Goal: Task Accomplishment & Management: Manage account settings

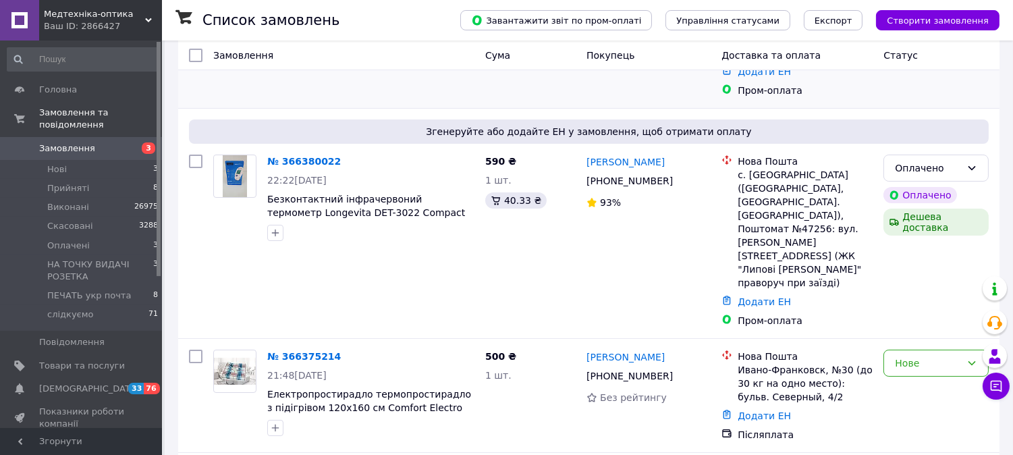
scroll to position [150, 0]
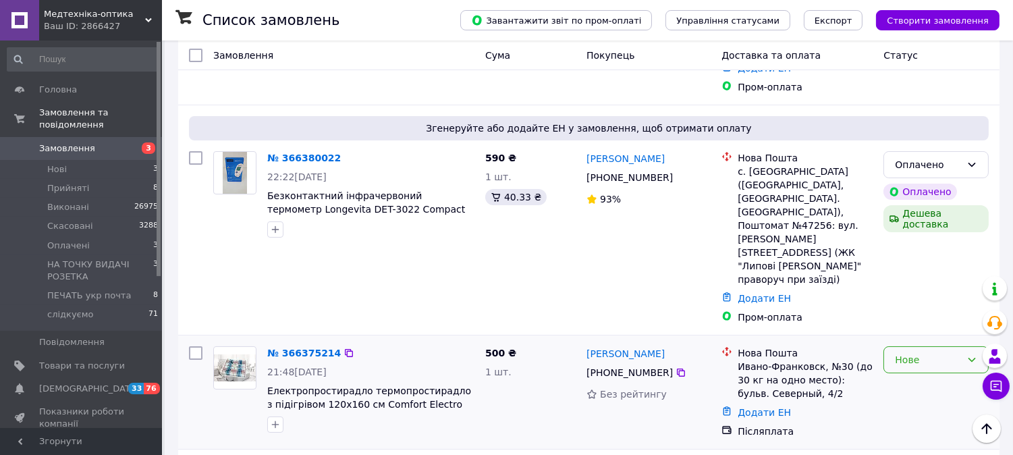
click at [914, 352] on div "Нове" at bounding box center [928, 359] width 66 height 15
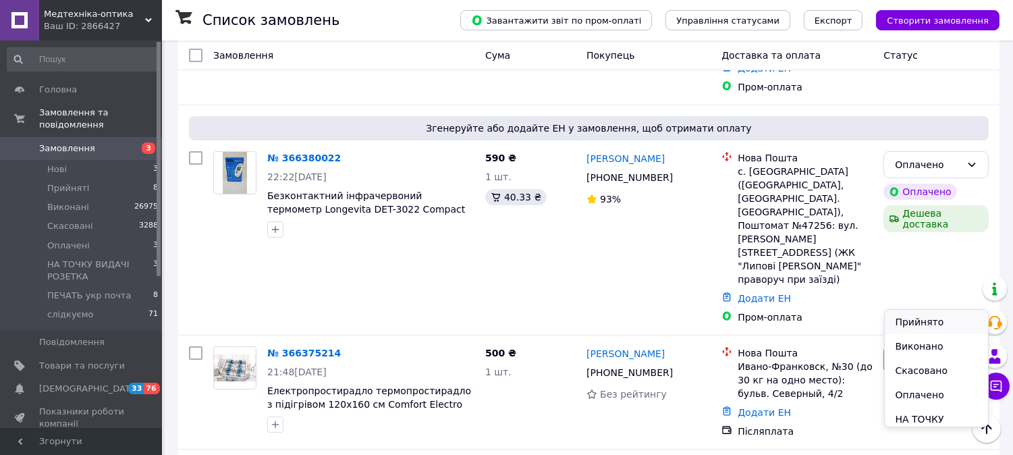
click at [909, 320] on li "Прийнято" at bounding box center [937, 322] width 104 height 24
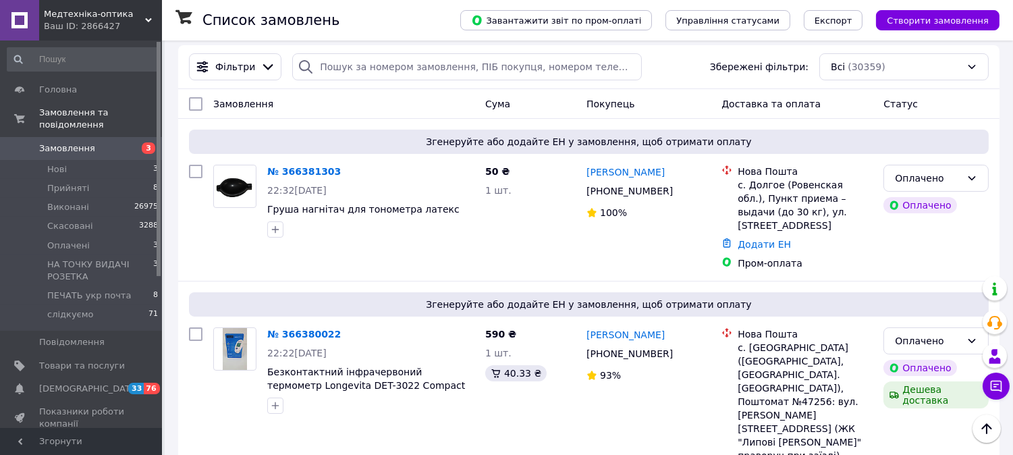
scroll to position [0, 0]
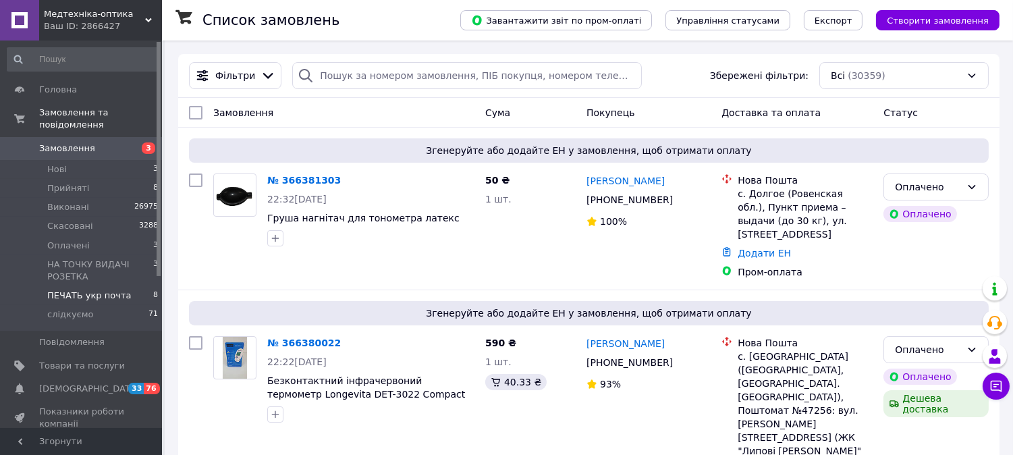
click at [123, 286] on li "ПЕЧАТЬ укр почта 8" at bounding box center [83, 295] width 166 height 19
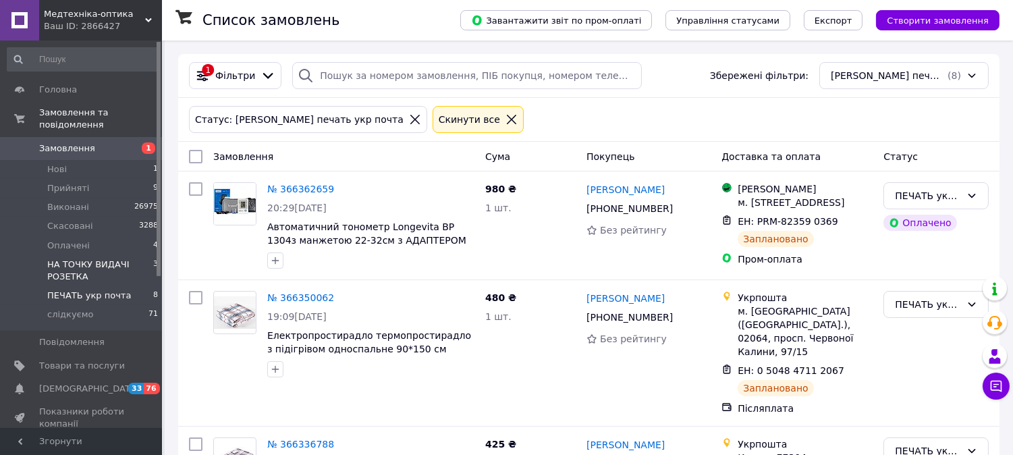
click at [82, 258] on span "НА ТОЧКУ ВИДАЧІ РОЗЕТКА" at bounding box center [100, 270] width 106 height 24
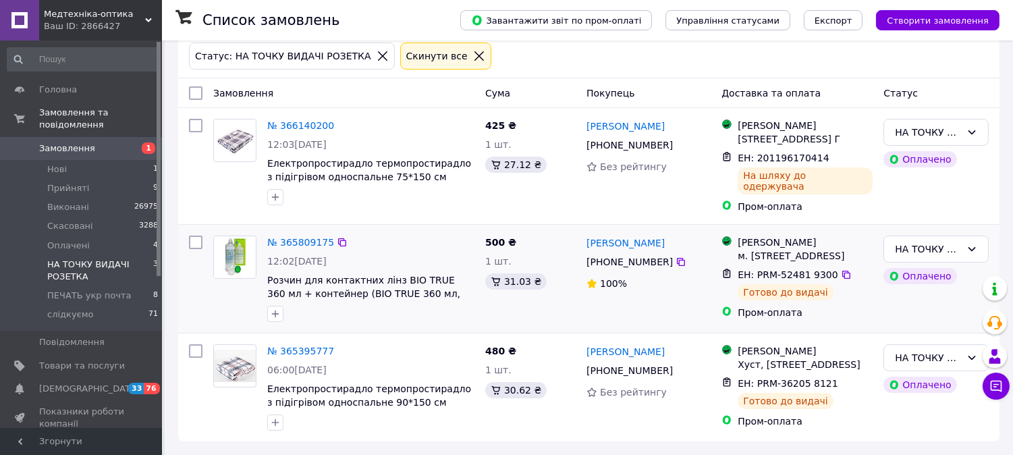
scroll to position [78, 0]
click at [103, 289] on span "ПЕЧАТЬ укр почта" at bounding box center [89, 295] width 84 height 12
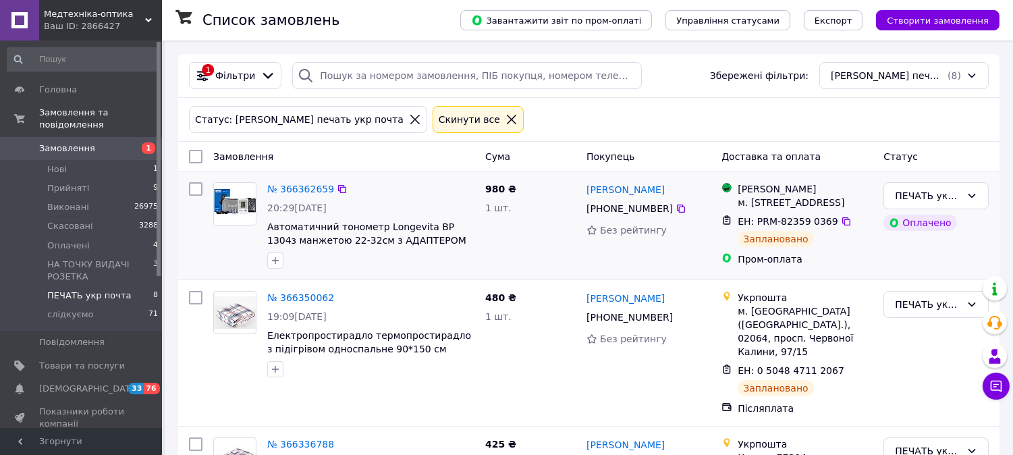
click at [247, 199] on img at bounding box center [235, 204] width 42 height 42
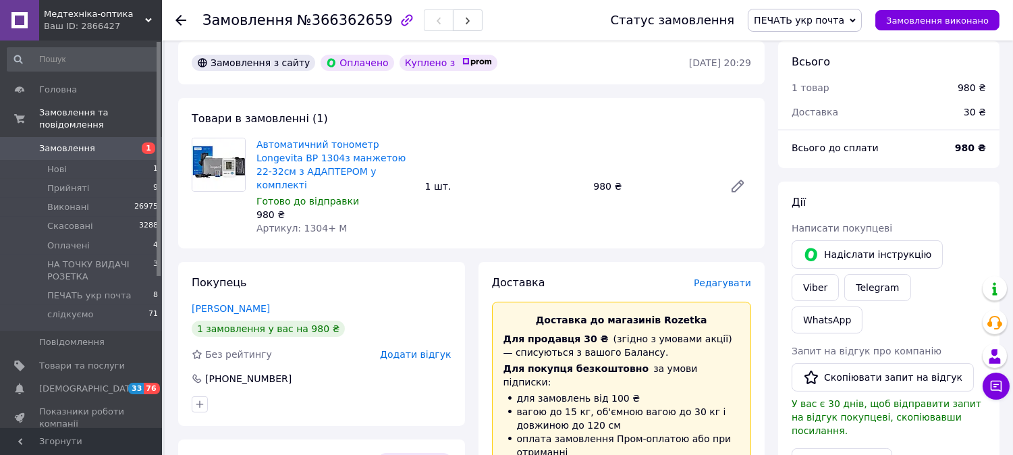
scroll to position [449, 0]
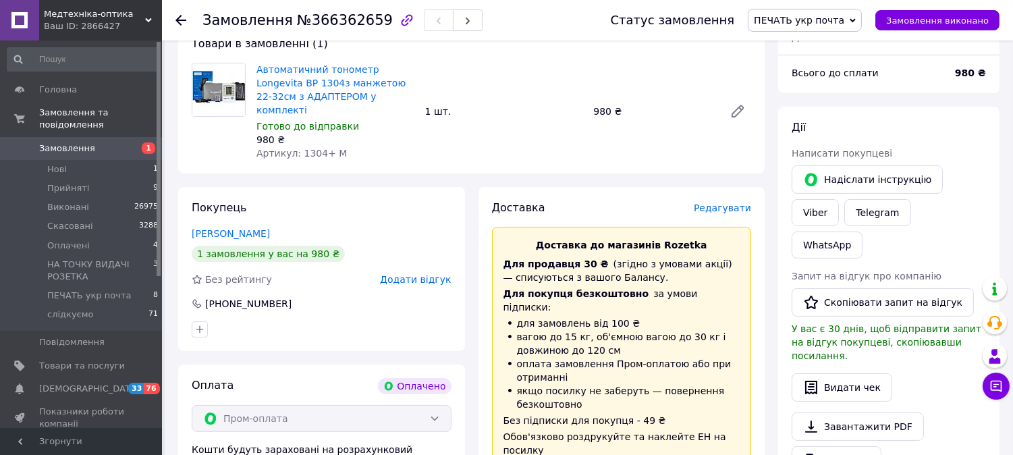
drag, startPoint x: 275, startPoint y: 218, endPoint x: 162, endPoint y: 219, distance: 112.7
click at [162, 219] on div "Замовлення №366362659 Статус замовлення ПЕЧАТЬ укр почта Прийнято Виконано Скас…" at bounding box center [506, 330] width 1013 height 1559
copy link "[PERSON_NAME]"
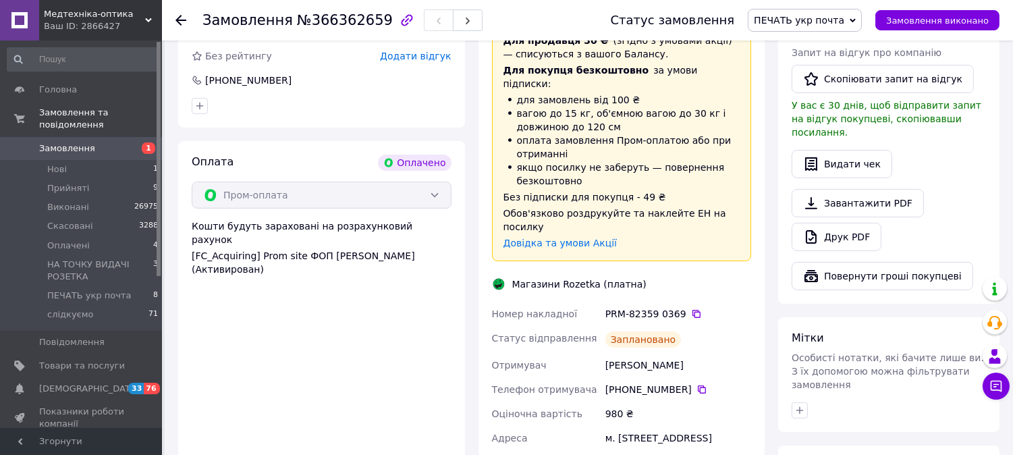
scroll to position [675, 0]
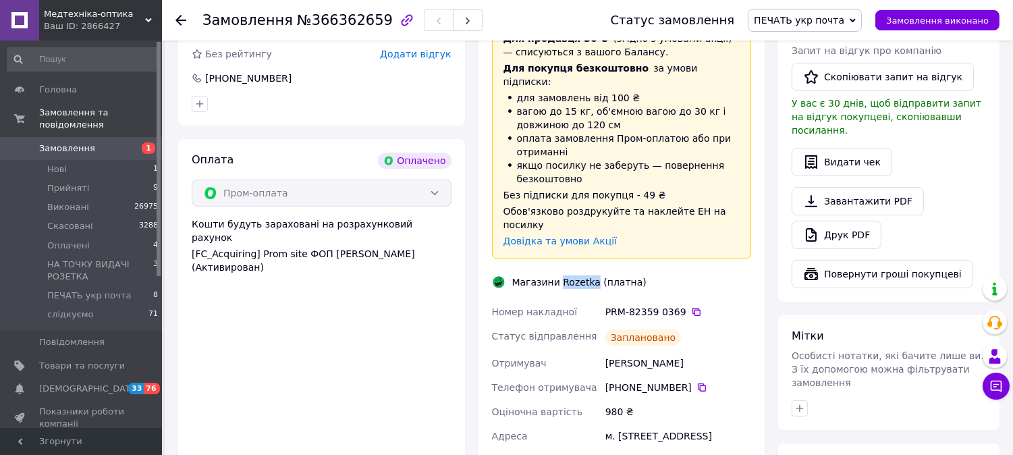
drag, startPoint x: 590, startPoint y: 244, endPoint x: 558, endPoint y: 242, distance: 32.5
click at [558, 275] on div "Магазини Rozetka (платна)" at bounding box center [579, 281] width 141 height 13
copy div "Rozetka"
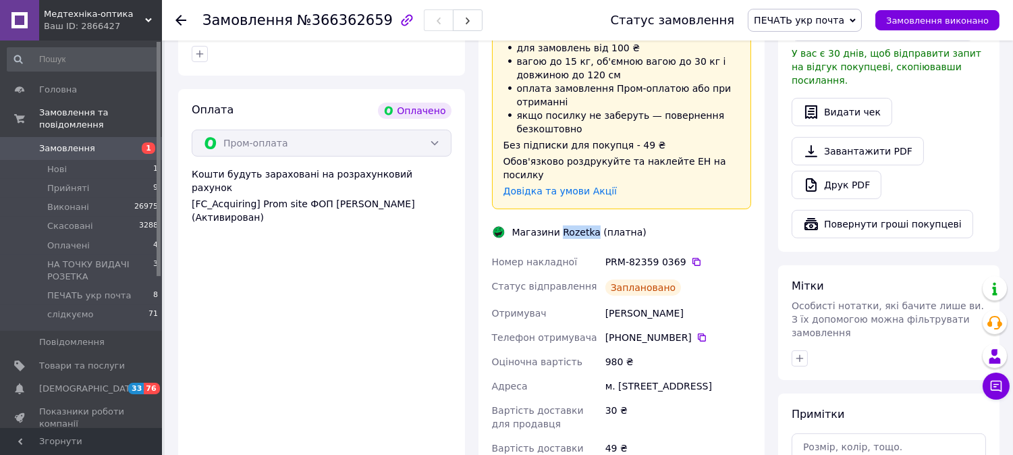
scroll to position [750, 0]
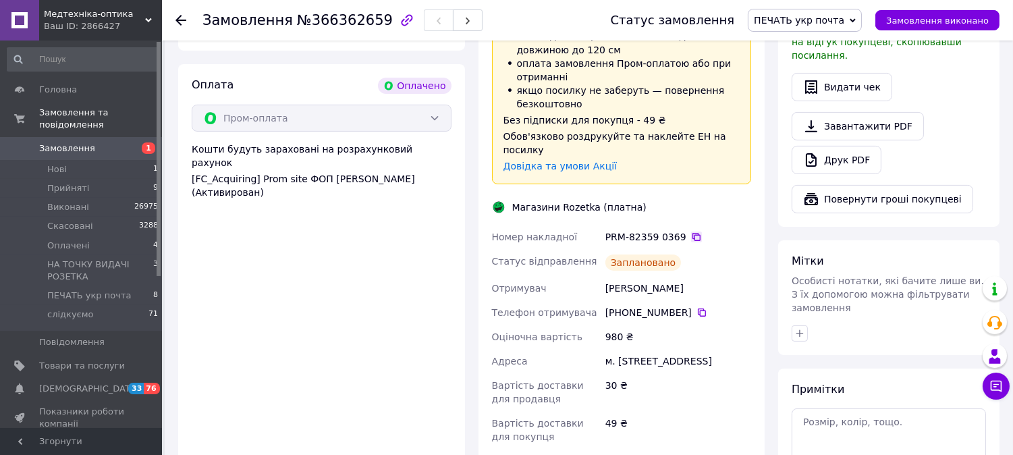
click at [691, 231] on icon at bounding box center [696, 236] width 11 height 11
click at [177, 18] on icon at bounding box center [180, 20] width 11 height 11
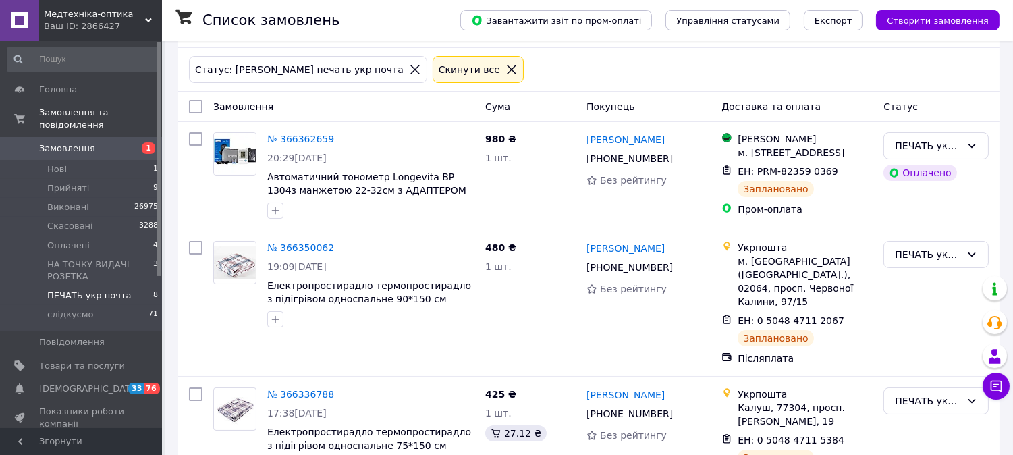
scroll to position [75, 0]
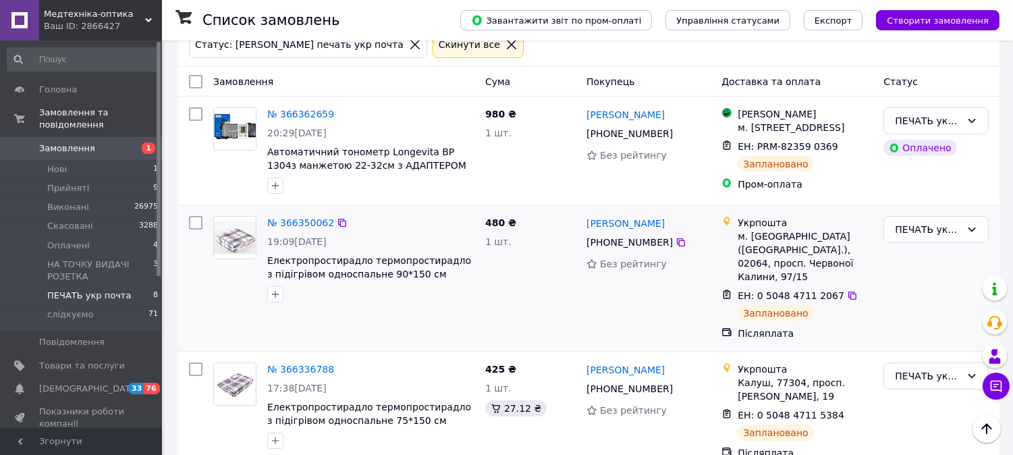
click at [231, 243] on img at bounding box center [235, 237] width 42 height 32
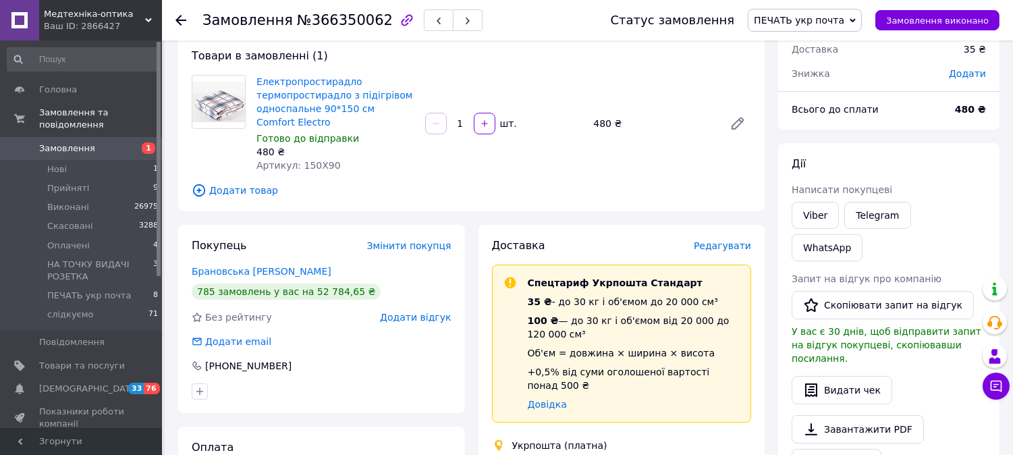
scroll to position [75, 0]
drag, startPoint x: 336, startPoint y: 271, endPoint x: 192, endPoint y: 271, distance: 143.7
click at [192, 271] on div "Брановська [PERSON_NAME]" at bounding box center [322, 271] width 260 height 13
copy link "Брановська [PERSON_NAME]"
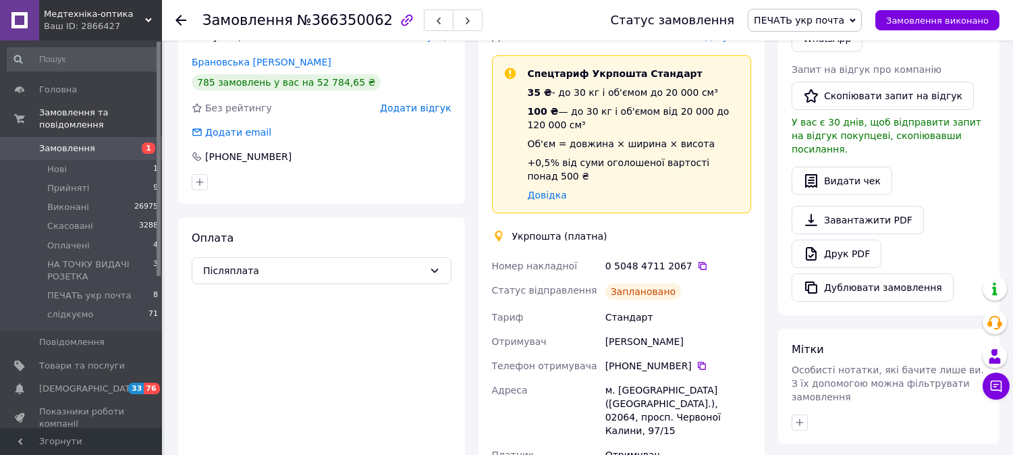
scroll to position [300, 0]
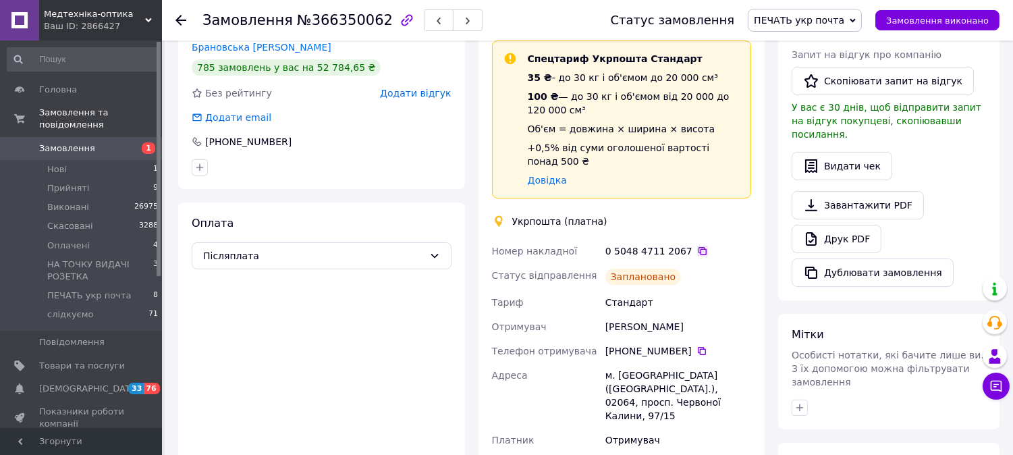
click at [697, 246] on icon at bounding box center [702, 251] width 11 height 11
click at [183, 19] on icon at bounding box center [180, 20] width 11 height 11
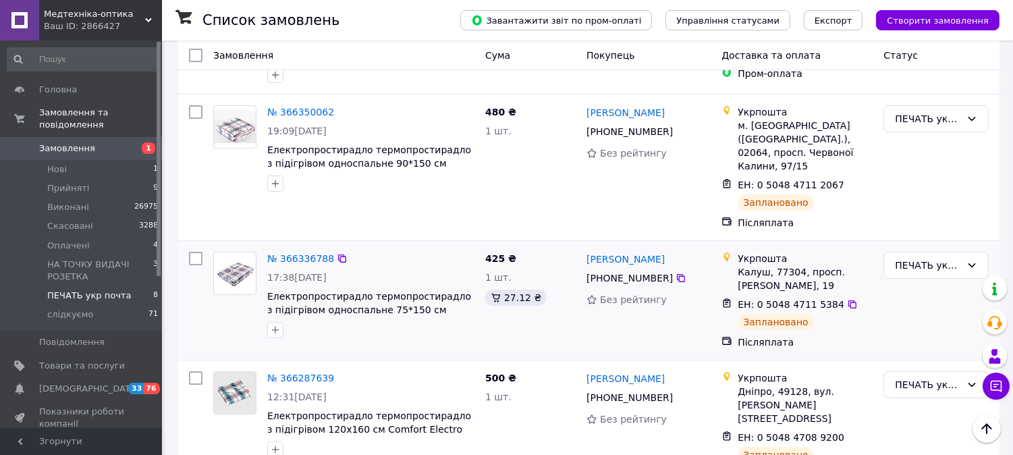
scroll to position [225, 0]
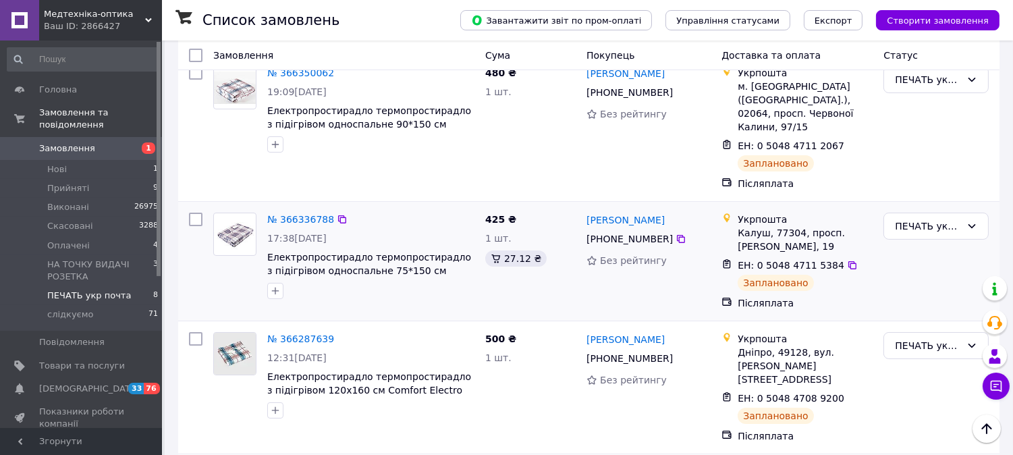
click at [226, 219] on img at bounding box center [235, 234] width 42 height 30
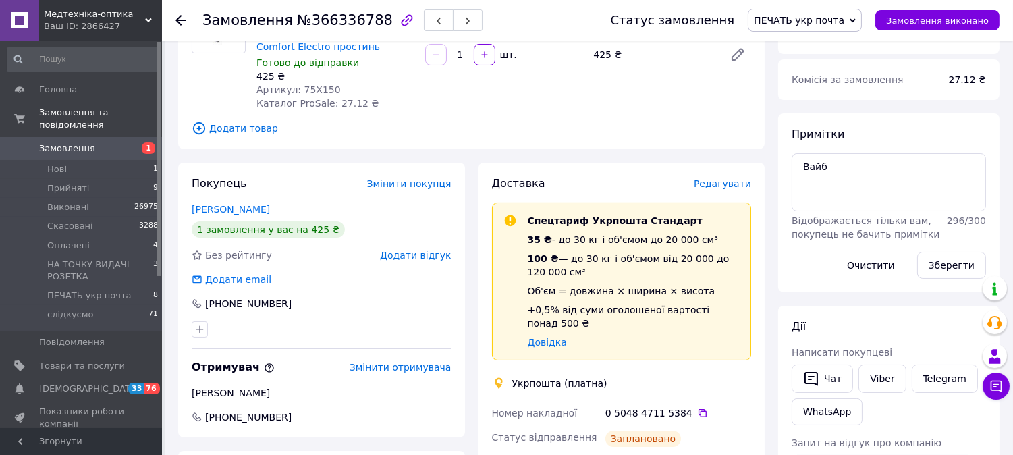
scroll to position [150, 0]
drag, startPoint x: 275, startPoint y: 207, endPoint x: 192, endPoint y: 211, distance: 83.1
click at [192, 211] on div "[PERSON_NAME]" at bounding box center [322, 210] width 260 height 13
copy link "[PERSON_NAME]"
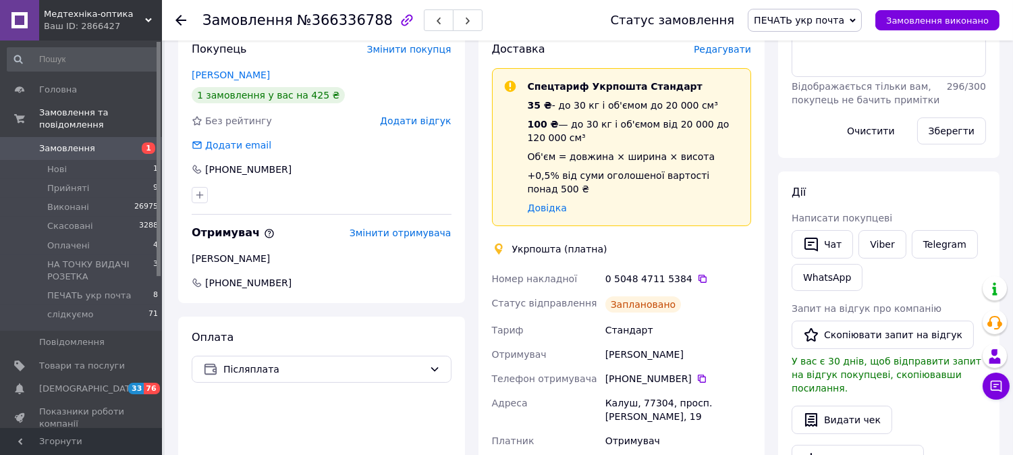
scroll to position [300, 0]
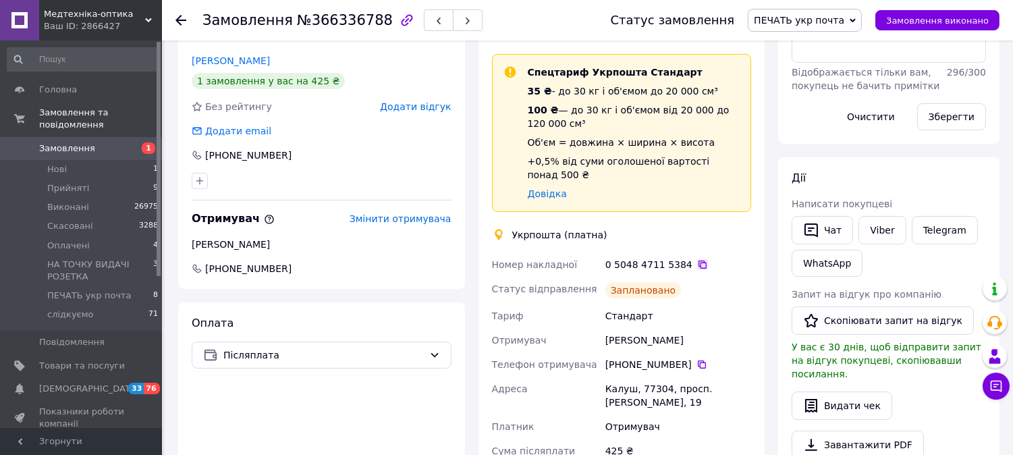
click at [698, 260] on icon at bounding box center [702, 264] width 8 height 8
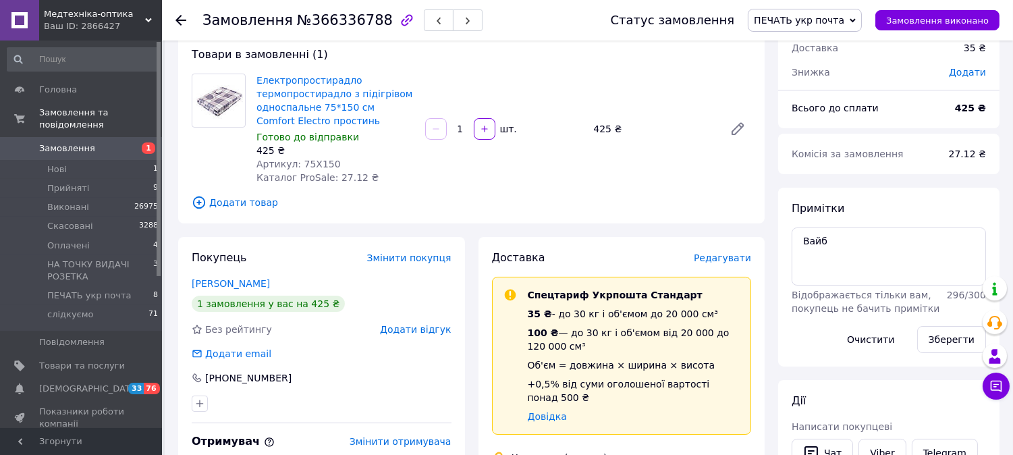
scroll to position [75, 0]
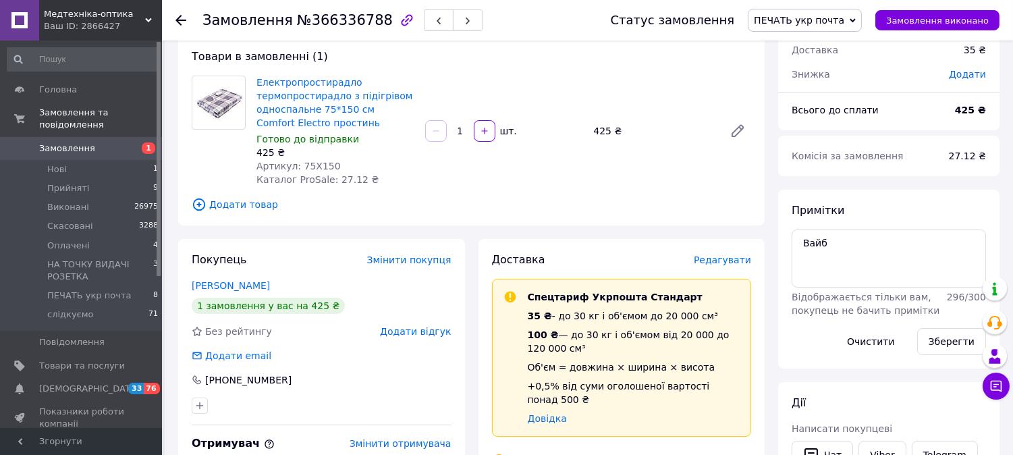
click at [180, 22] on icon at bounding box center [180, 20] width 11 height 11
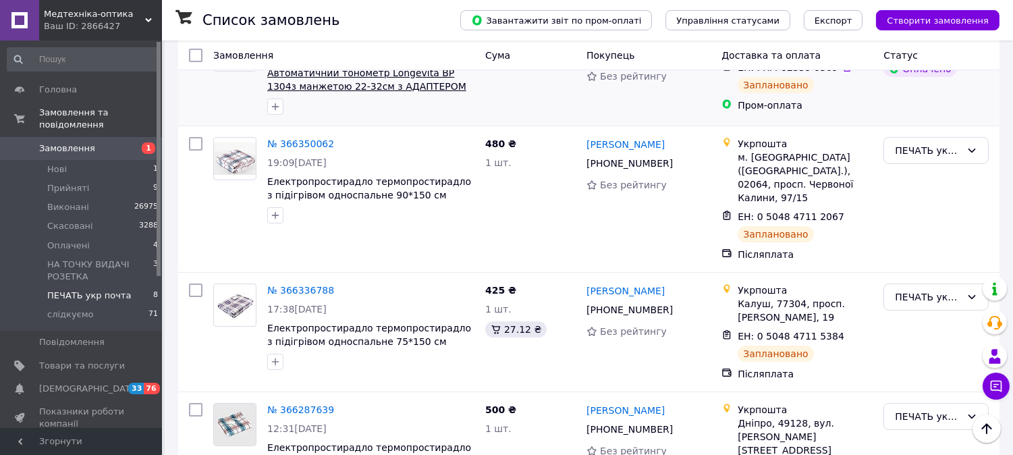
scroll to position [225, 0]
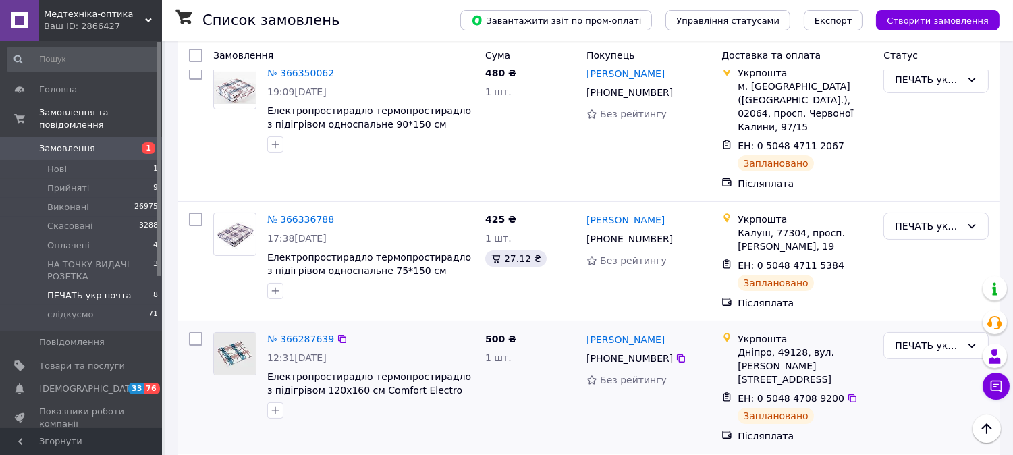
click at [237, 333] on img at bounding box center [235, 354] width 42 height 42
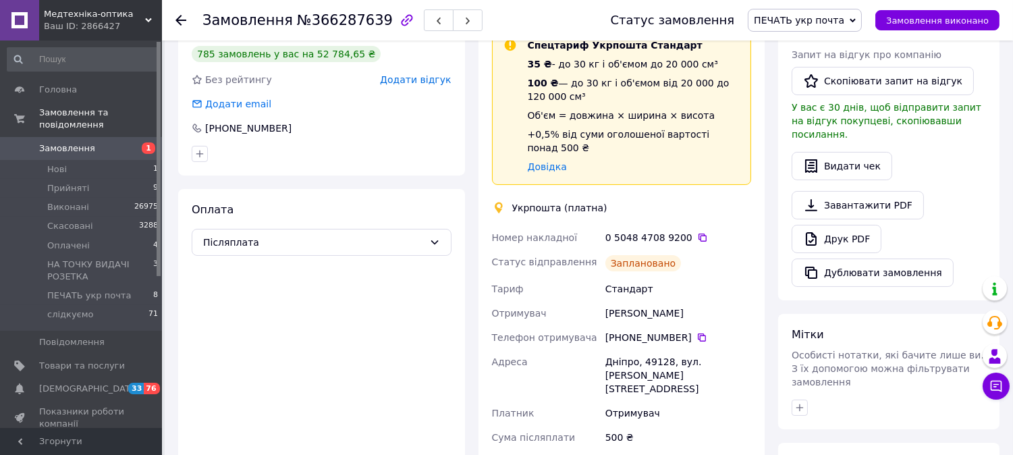
scroll to position [225, 0]
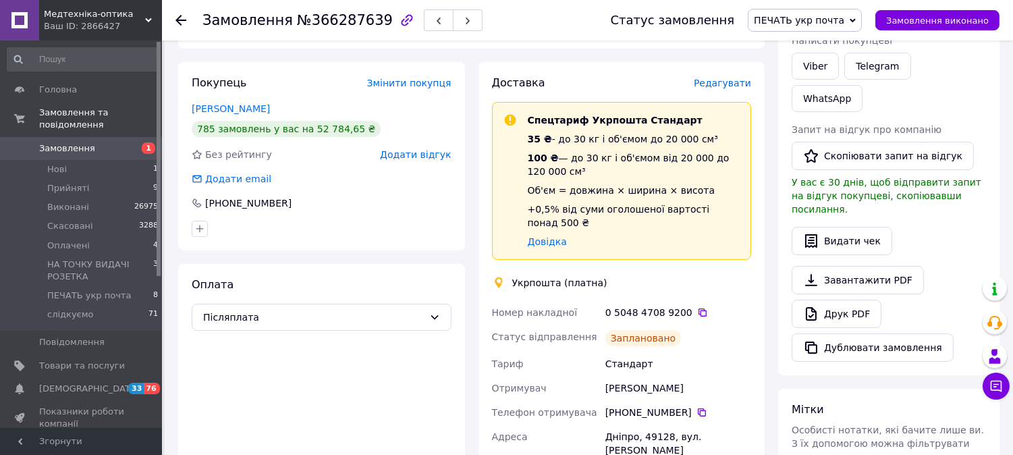
drag, startPoint x: 273, startPoint y: 103, endPoint x: 190, endPoint y: 111, distance: 82.8
click at [190, 111] on div "Покупець Змінити покупця [PERSON_NAME] [PERSON_NAME] 785 замовлень у вас на 52 …" at bounding box center [321, 156] width 287 height 188
copy link "[PERSON_NAME]"
click at [697, 307] on icon at bounding box center [702, 312] width 11 height 11
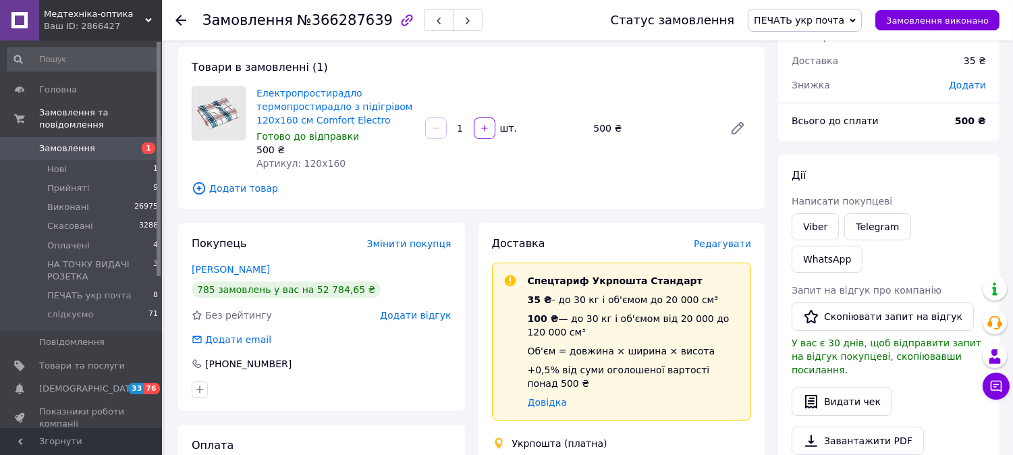
scroll to position [0, 0]
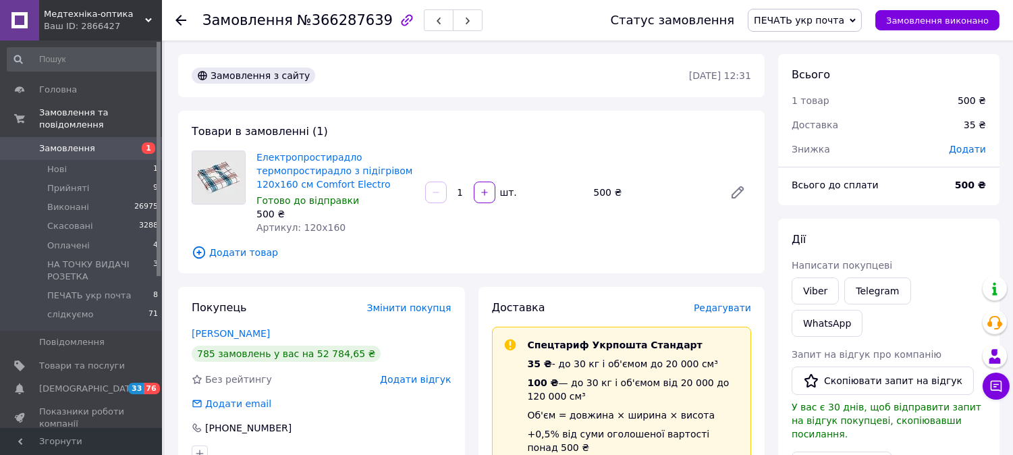
click at [179, 16] on use at bounding box center [180, 20] width 11 height 11
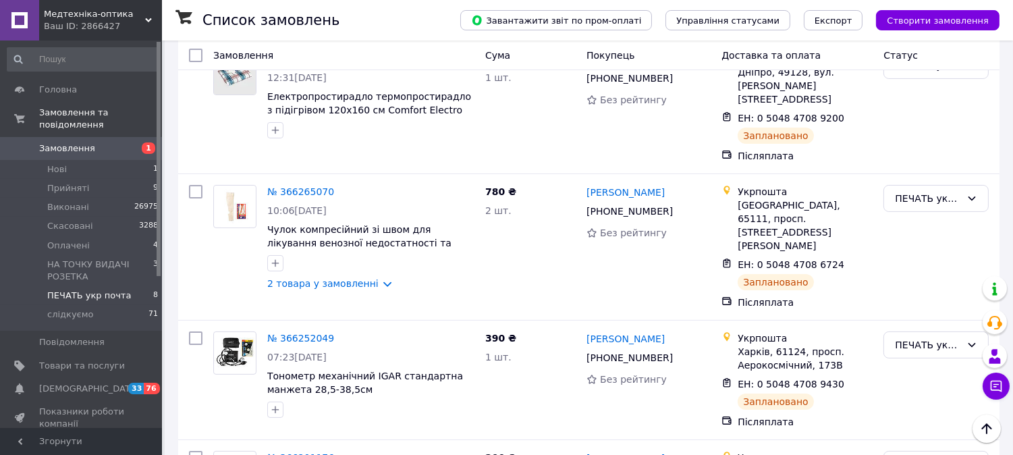
scroll to position [479, 0]
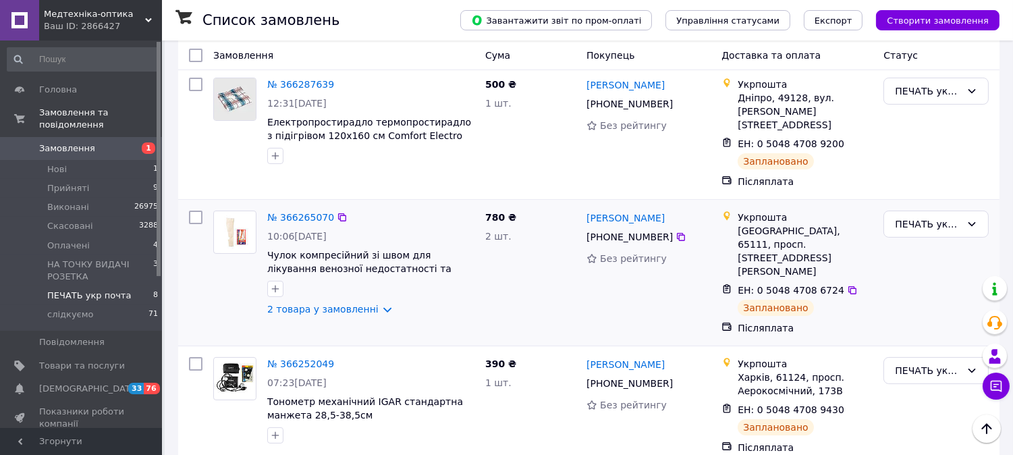
click at [250, 211] on picture at bounding box center [234, 232] width 43 height 43
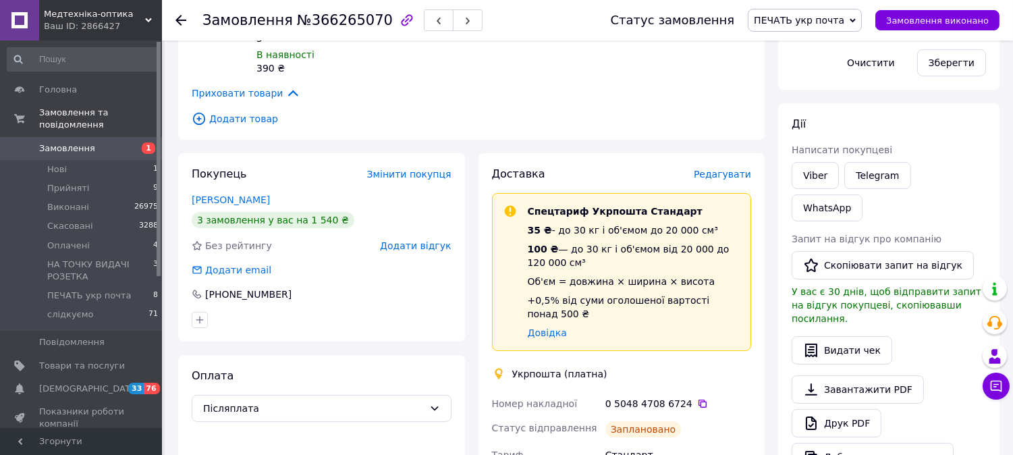
scroll to position [329, 0]
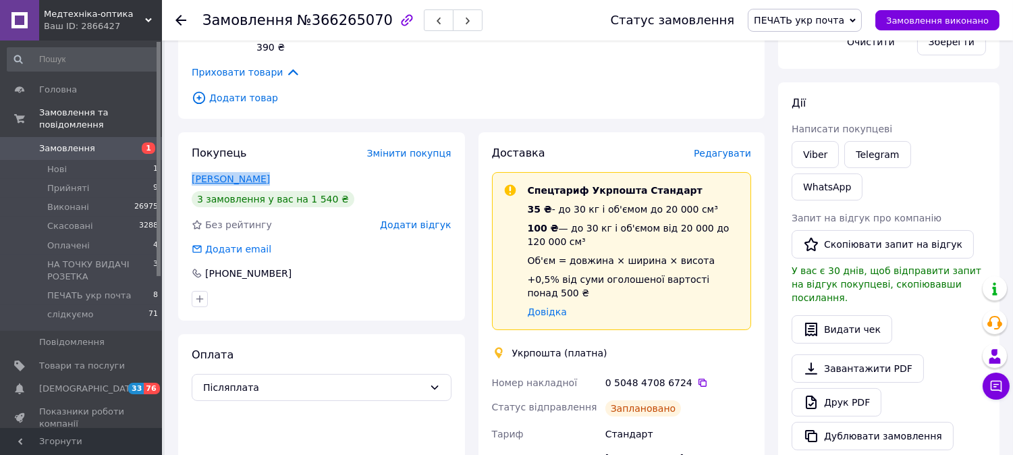
drag, startPoint x: 271, startPoint y: 148, endPoint x: 193, endPoint y: 150, distance: 78.3
click at [193, 172] on div "[PERSON_NAME]" at bounding box center [322, 178] width 260 height 13
copy link "[PERSON_NAME]"
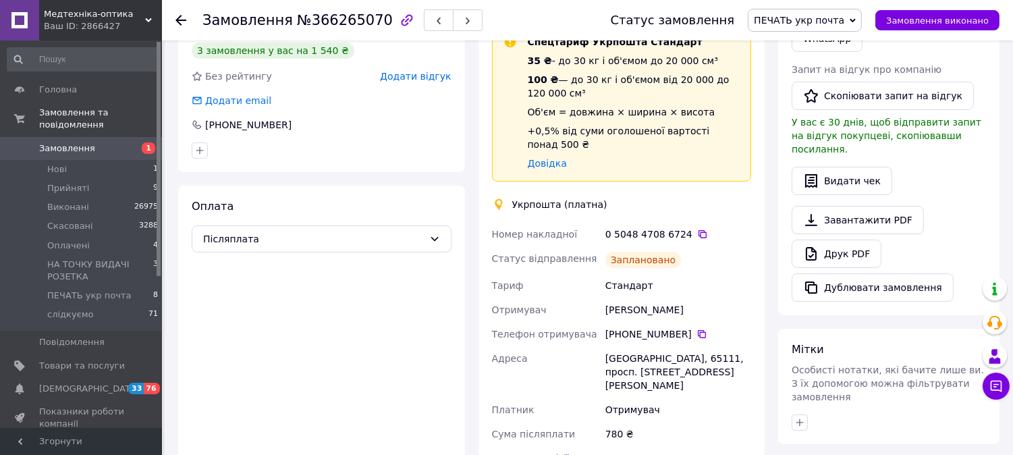
scroll to position [479, 0]
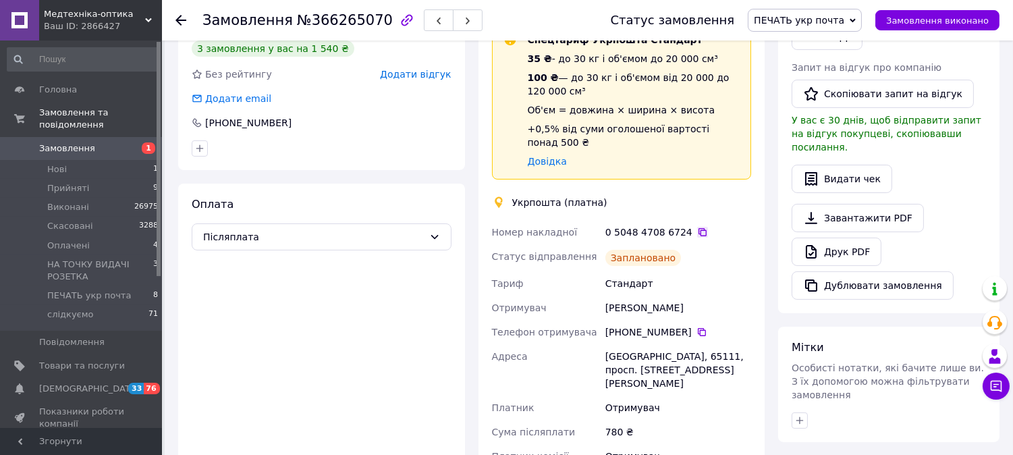
click at [697, 227] on icon at bounding box center [702, 232] width 11 height 11
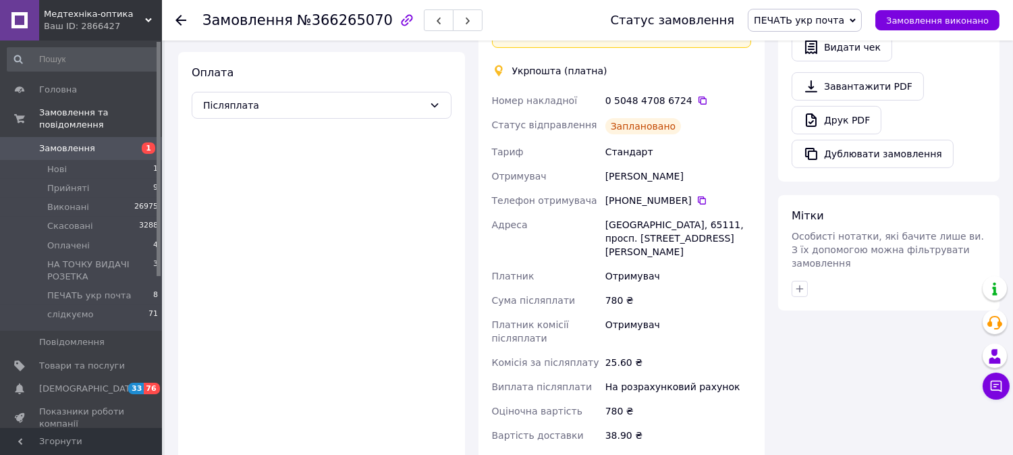
scroll to position [629, 0]
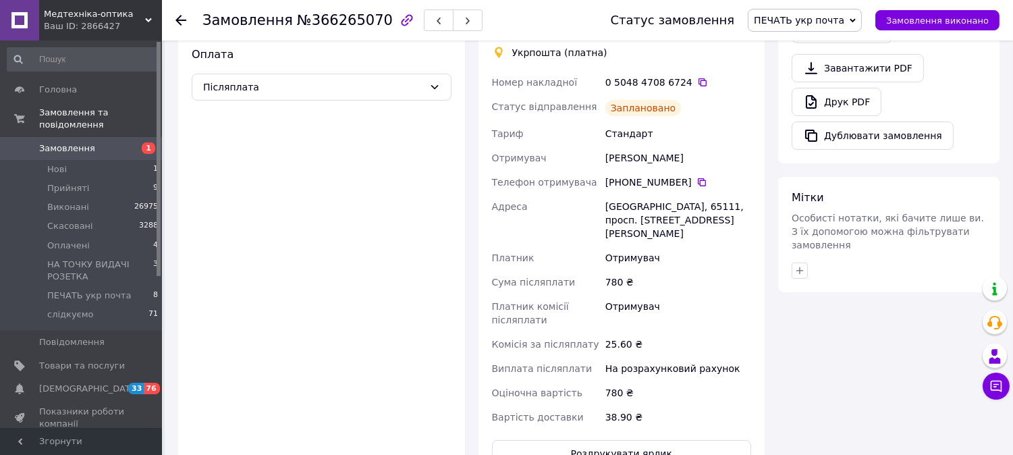
click at [179, 22] on icon at bounding box center [180, 20] width 11 height 11
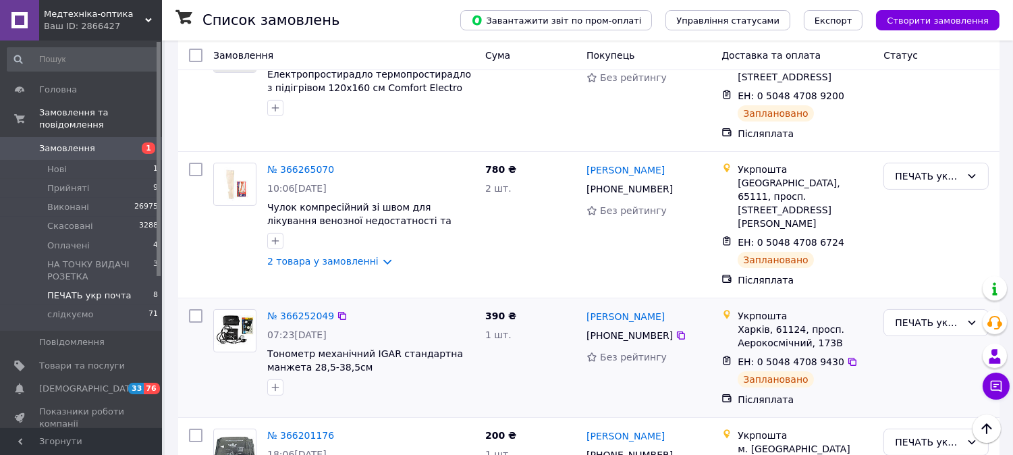
scroll to position [479, 0]
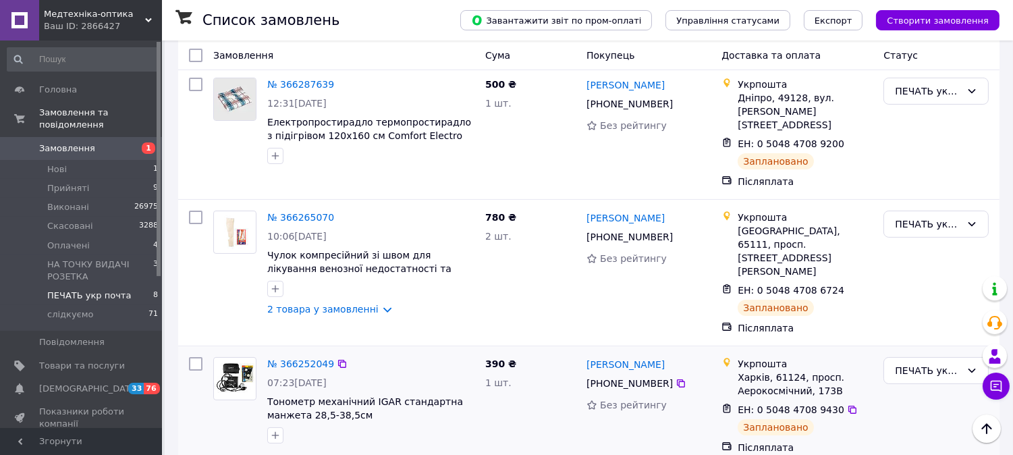
click at [231, 363] on img at bounding box center [235, 379] width 42 height 32
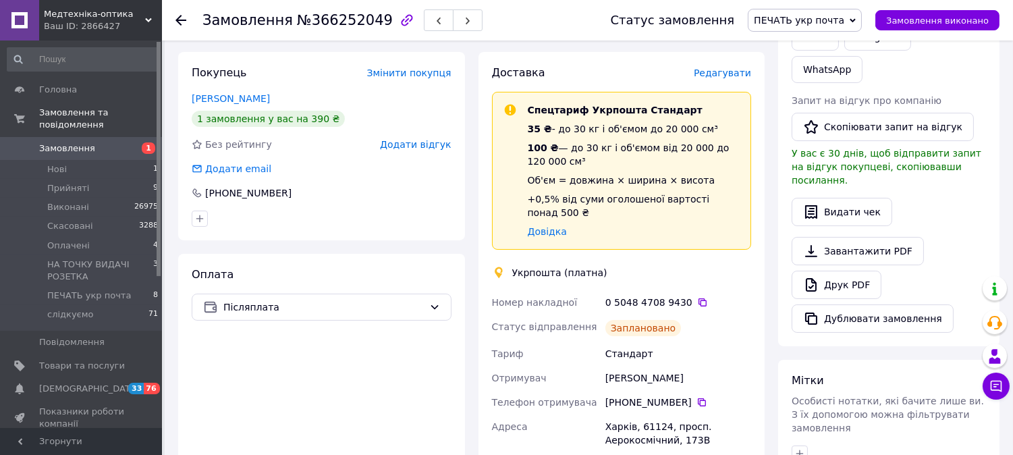
scroll to position [179, 0]
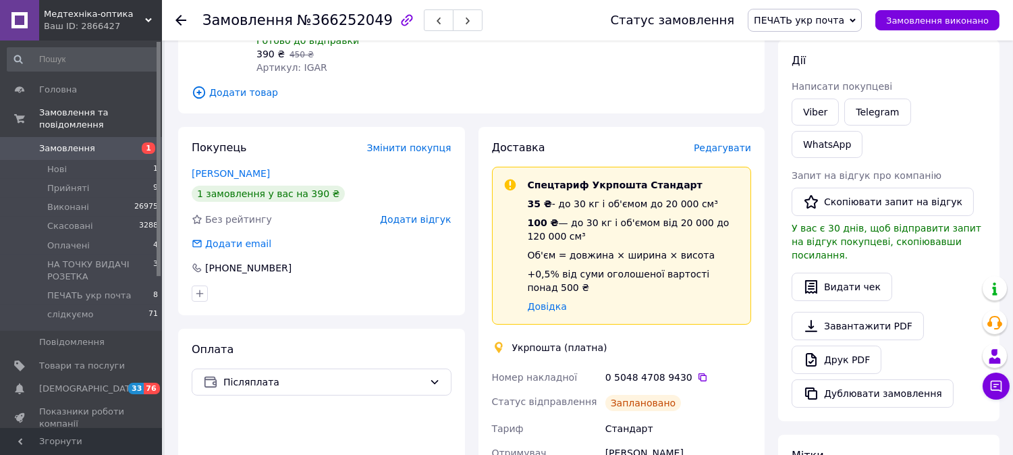
drag, startPoint x: 274, startPoint y: 158, endPoint x: 190, endPoint y: 156, distance: 84.4
click at [190, 156] on div "Покупець Змінити покупця [PERSON_NAME] 1 замовлення у вас на 390 ₴ Без рейтингу…" at bounding box center [321, 221] width 287 height 188
copy link "[PERSON_NAME]"
click at [697, 372] on icon at bounding box center [702, 377] width 11 height 11
click at [181, 18] on icon at bounding box center [180, 20] width 11 height 11
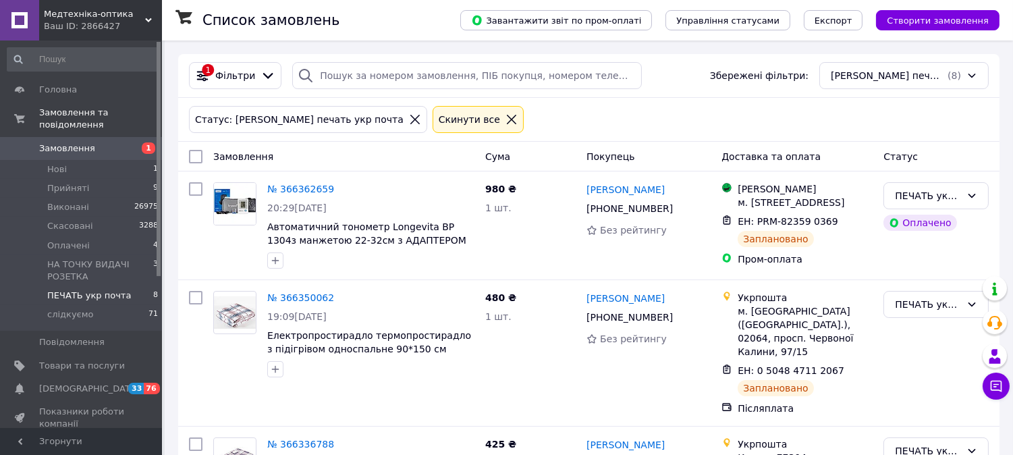
click at [88, 142] on span "Замовлення" at bounding box center [82, 148] width 86 height 12
